Goal: Contribute content

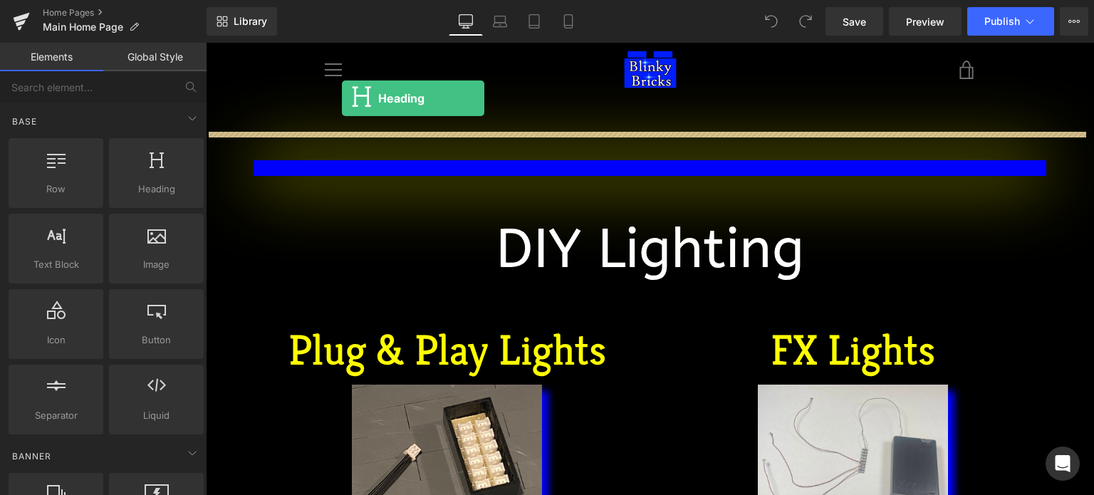
drag, startPoint x: 350, startPoint y: 219, endPoint x: 342, endPoint y: 100, distance: 118.5
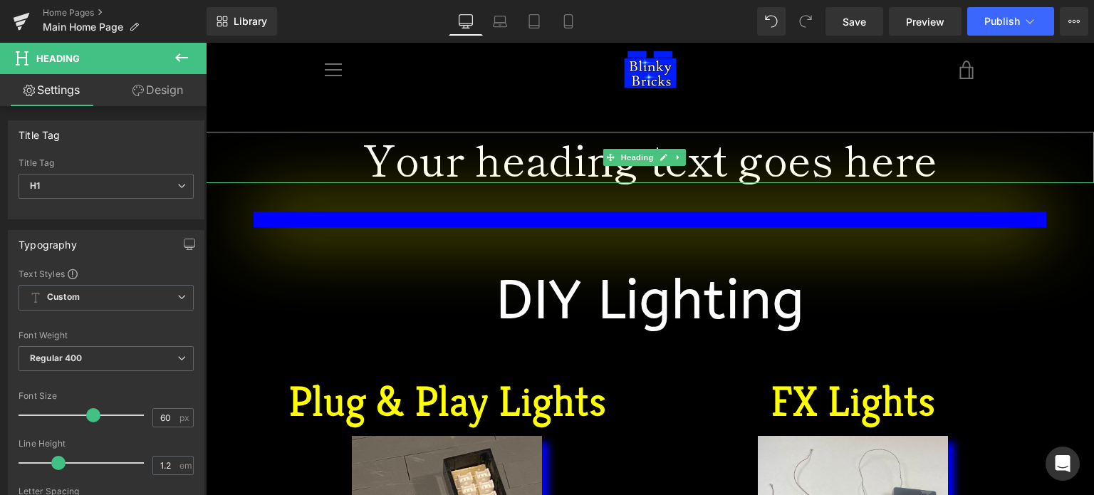
click at [447, 162] on h1 "Your heading text goes here" at bounding box center [650, 157] width 888 height 51
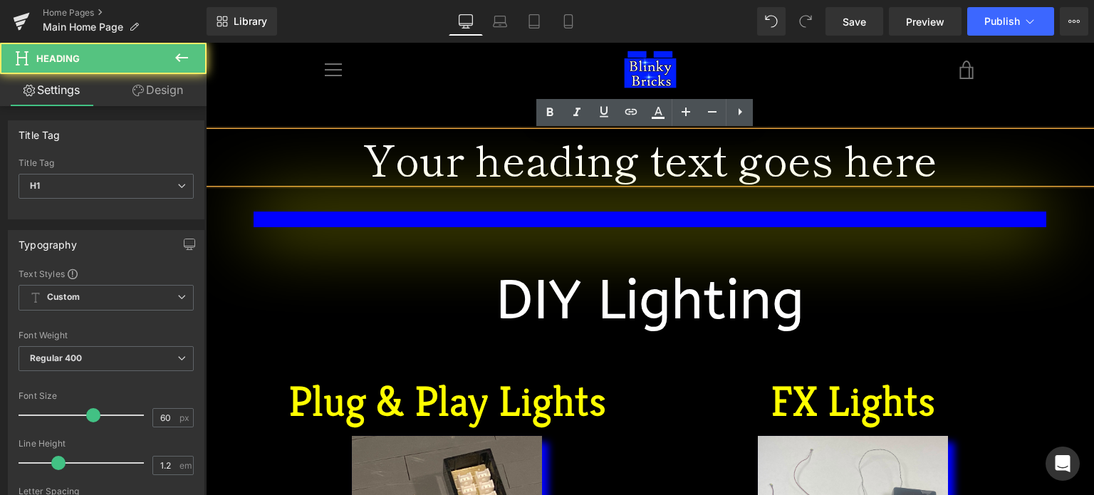
click at [447, 162] on h1 "Your heading text goes here" at bounding box center [650, 157] width 888 height 51
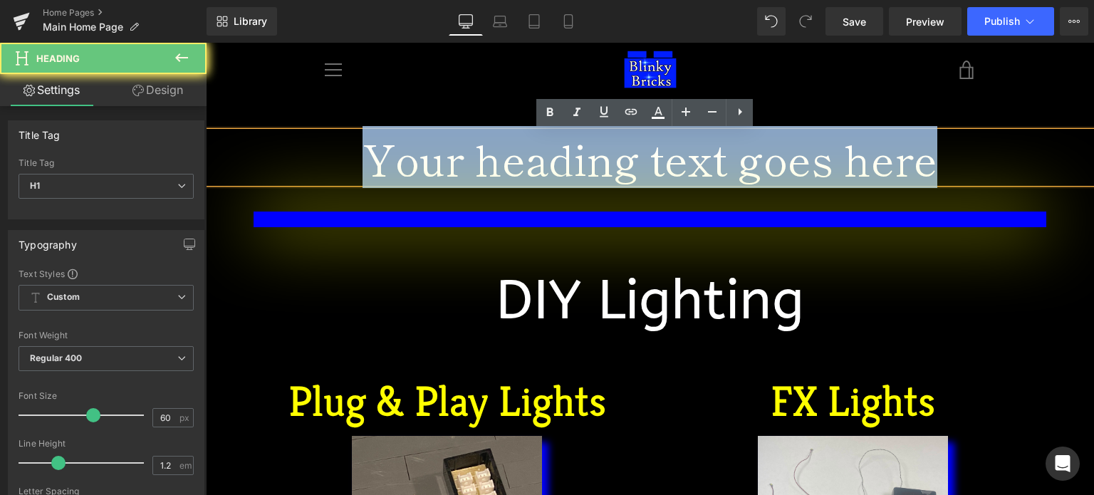
click at [447, 162] on h1 "Your heading text goes here" at bounding box center [650, 157] width 888 height 51
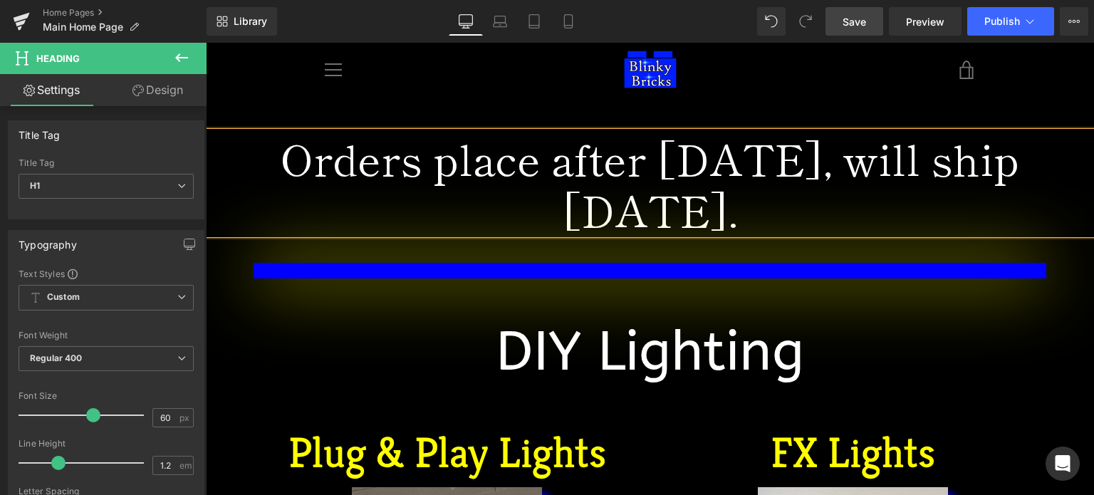
click at [852, 27] on span "Save" at bounding box center [854, 21] width 24 height 15
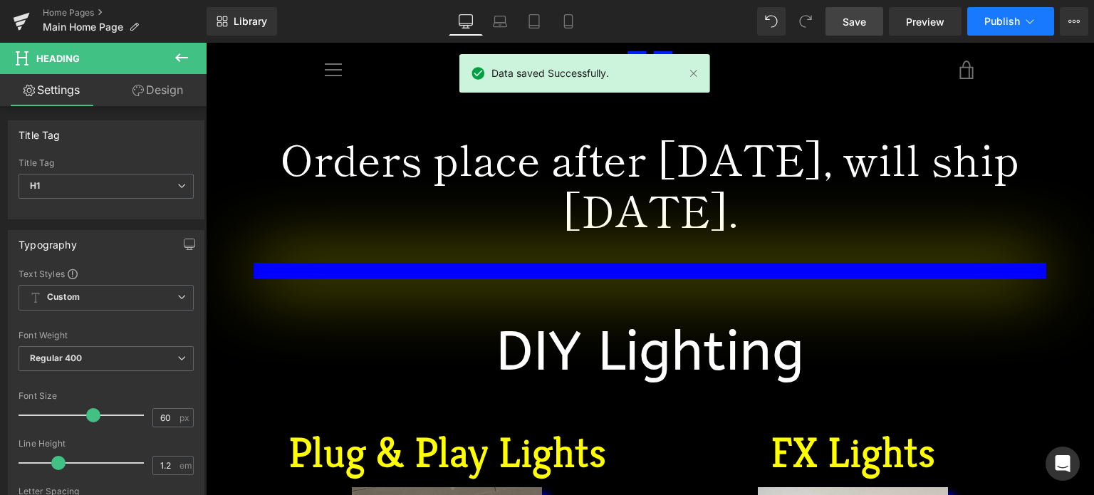
click at [1001, 25] on span "Publish" at bounding box center [1002, 21] width 36 height 11
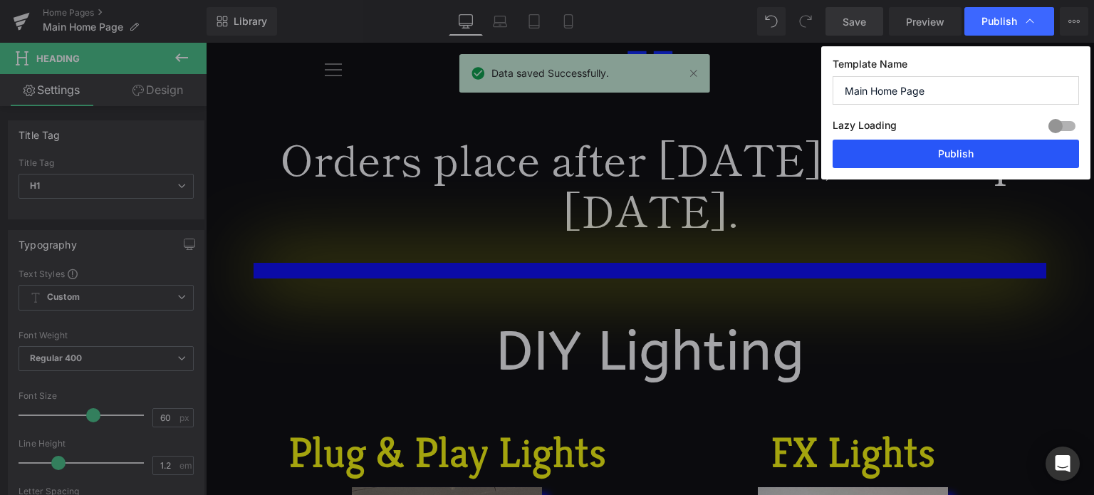
click at [956, 162] on button "Publish" at bounding box center [956, 154] width 246 height 28
